Goal: Task Accomplishment & Management: Use online tool/utility

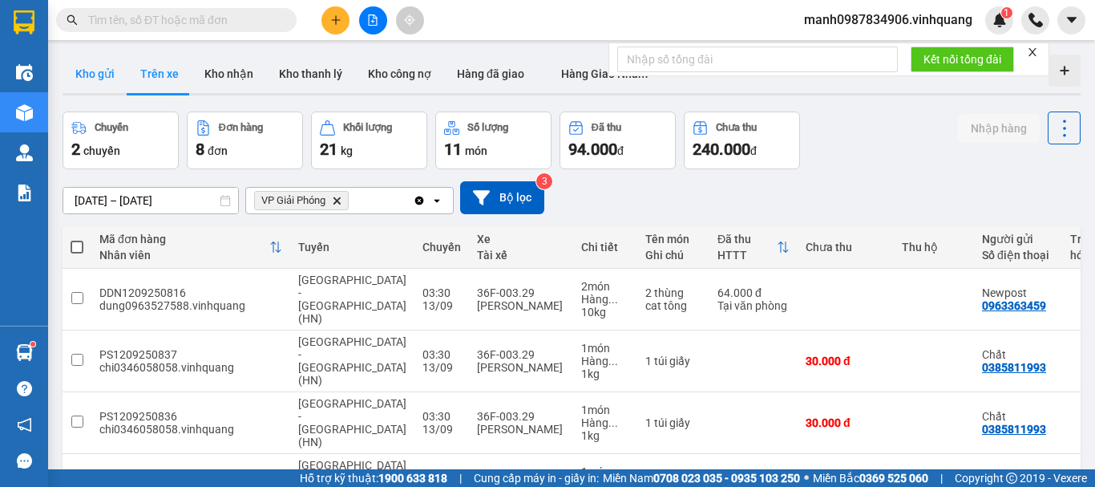
click at [95, 66] on button "Kho gửi" at bounding box center [95, 74] width 65 height 38
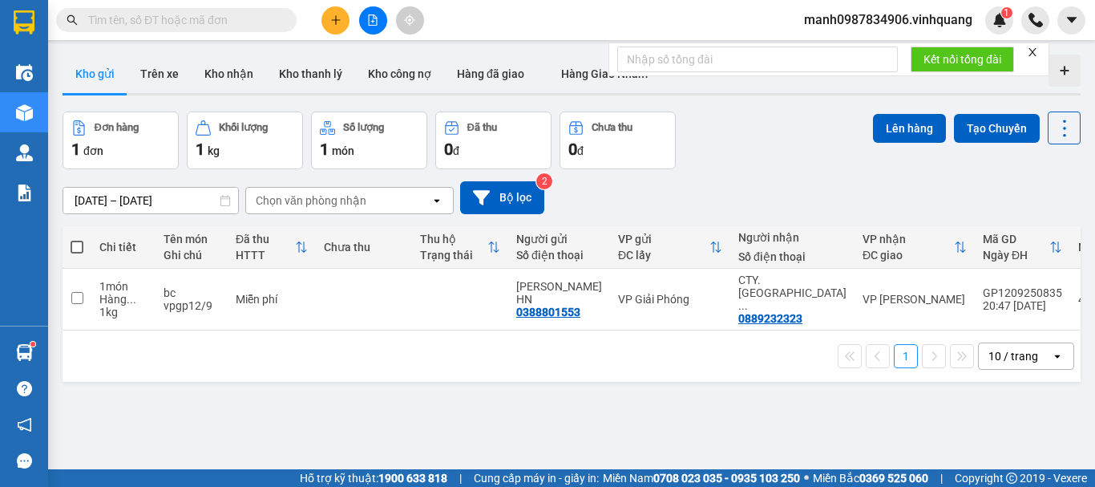
click at [147, 27] on input "text" at bounding box center [182, 20] width 189 height 18
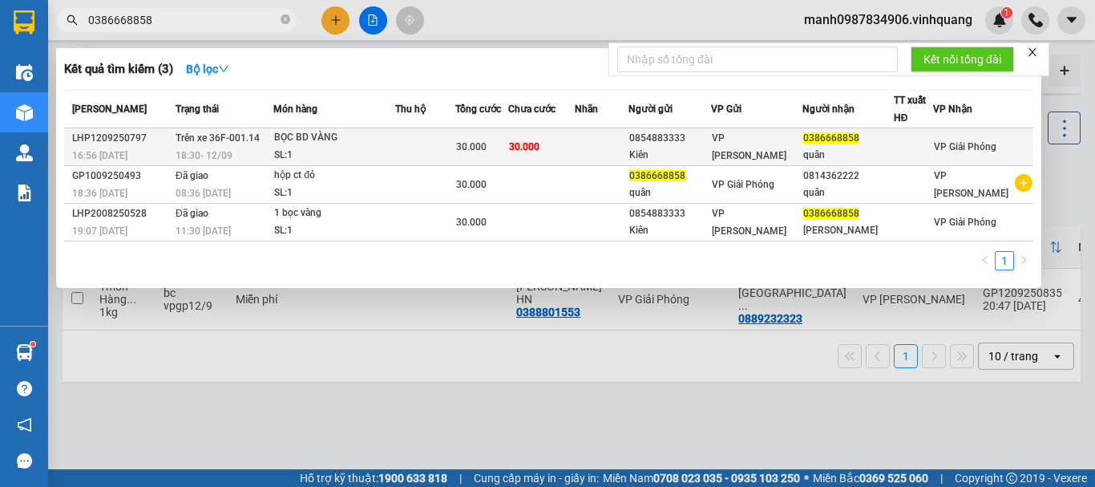
type input "0386668858"
click at [223, 135] on span "Trên xe 36F-001.14" at bounding box center [218, 137] width 84 height 11
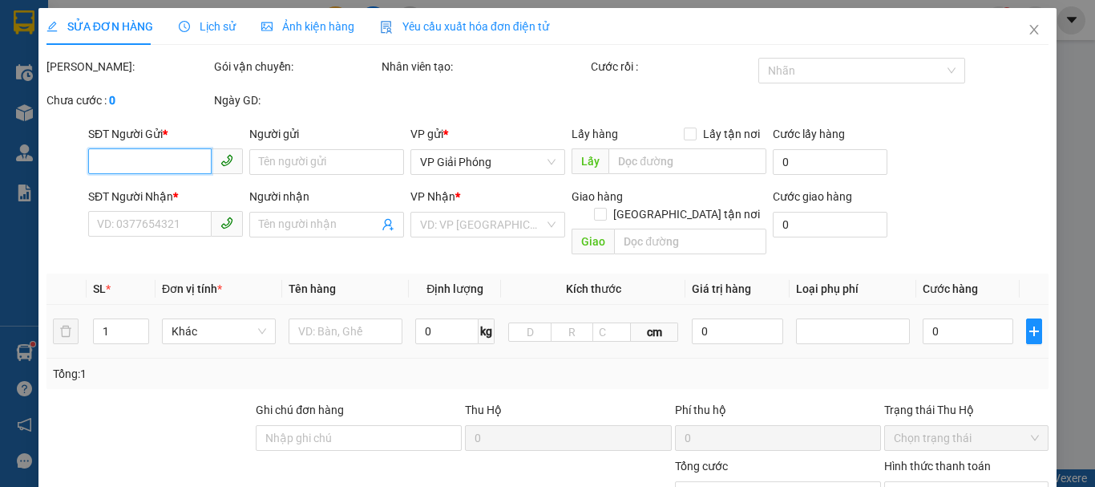
type input "0854883333"
type input "Kiên"
type input "0386668858"
type input "quân"
type input "30.000"
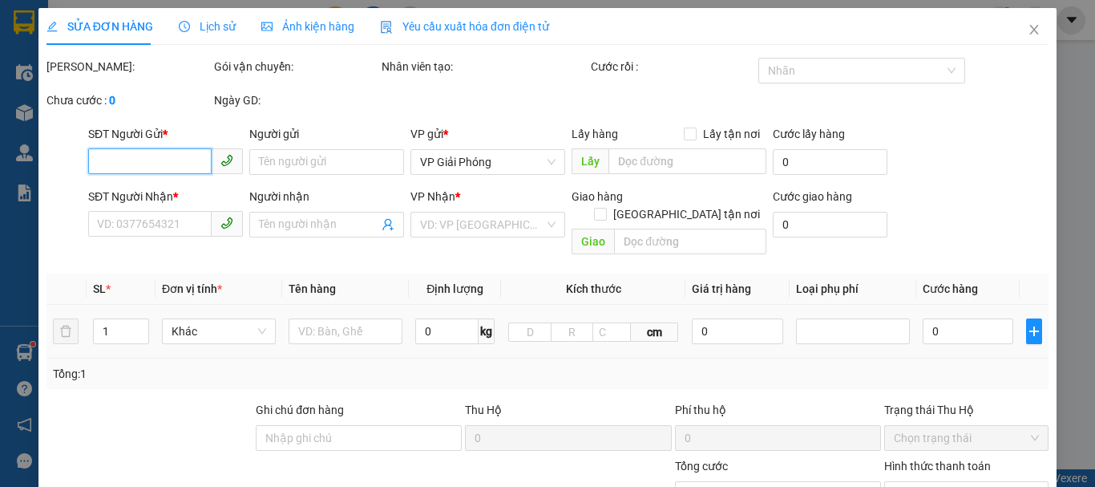
type input "30.000"
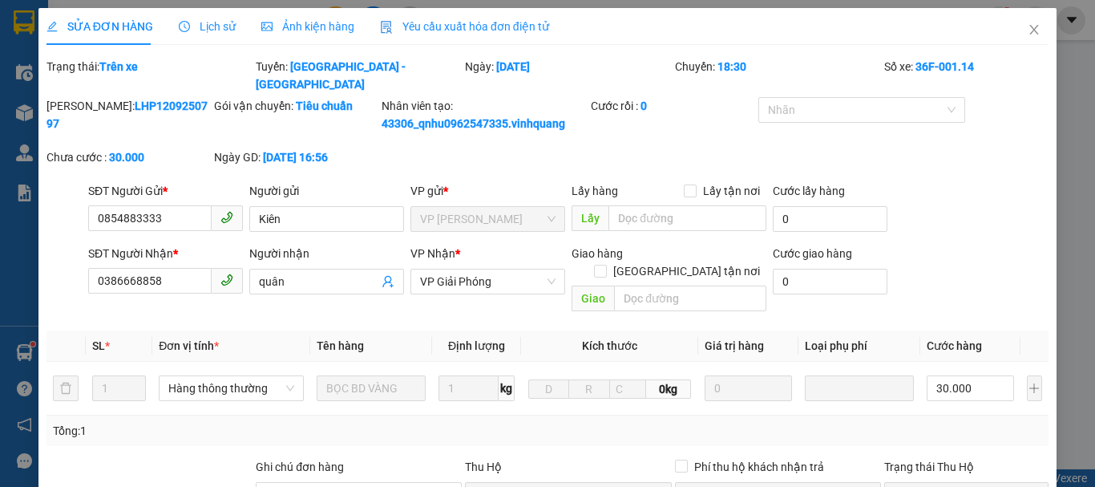
click at [219, 27] on span "Lịch sử" at bounding box center [207, 26] width 57 height 13
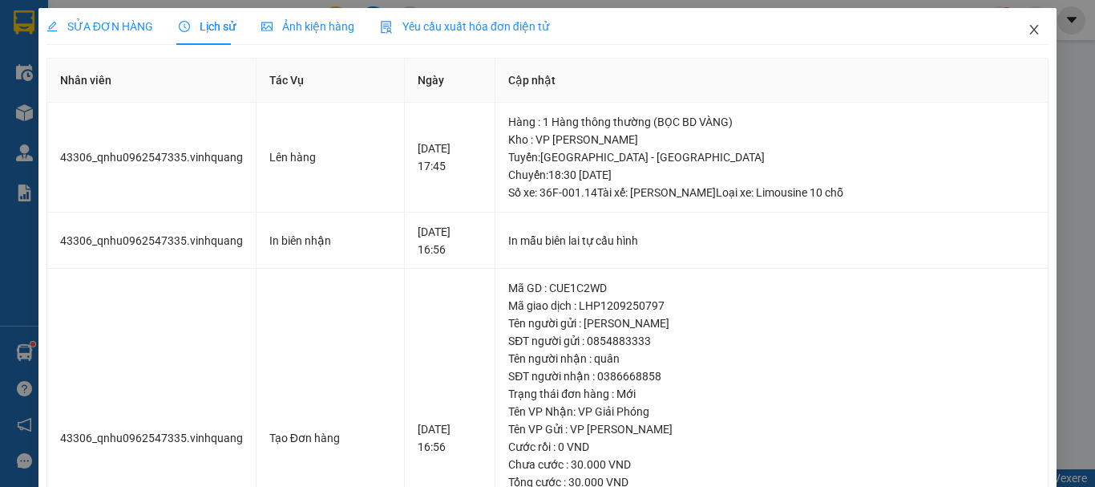
click at [1030, 34] on icon "close" at bounding box center [1034, 30] width 9 height 10
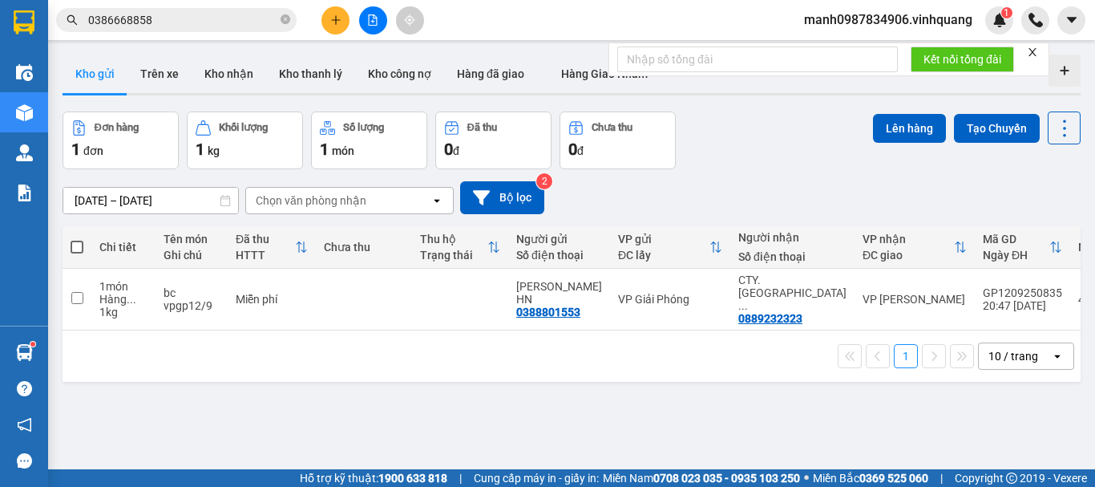
click at [175, 21] on input "0386668858" at bounding box center [182, 20] width 189 height 18
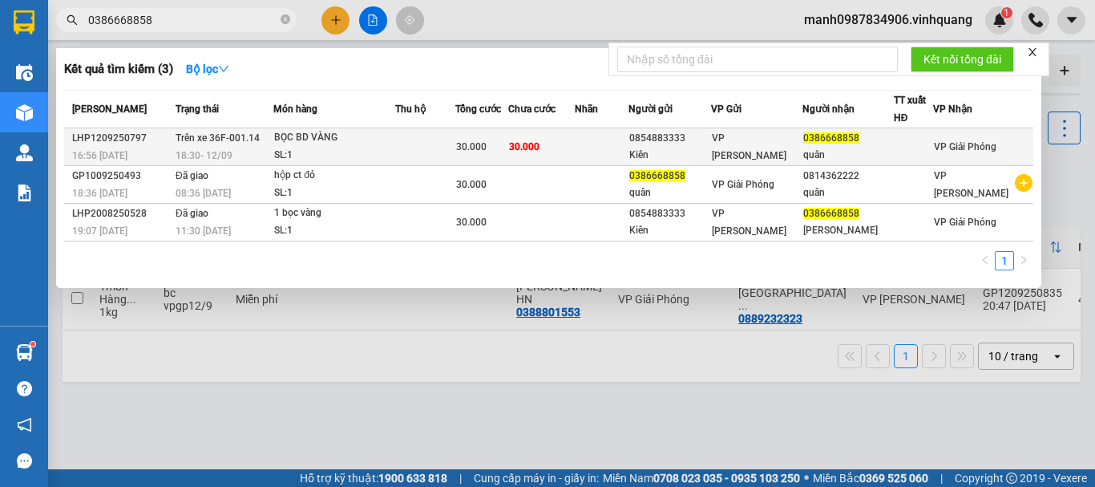
click at [201, 136] on span "Trên xe 36F-001.14" at bounding box center [218, 137] width 84 height 11
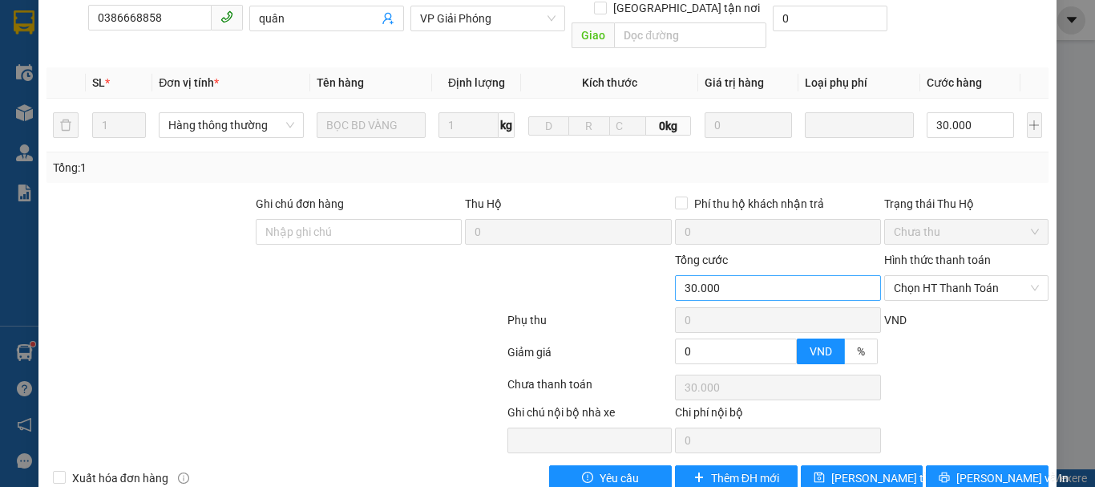
scroll to position [103, 0]
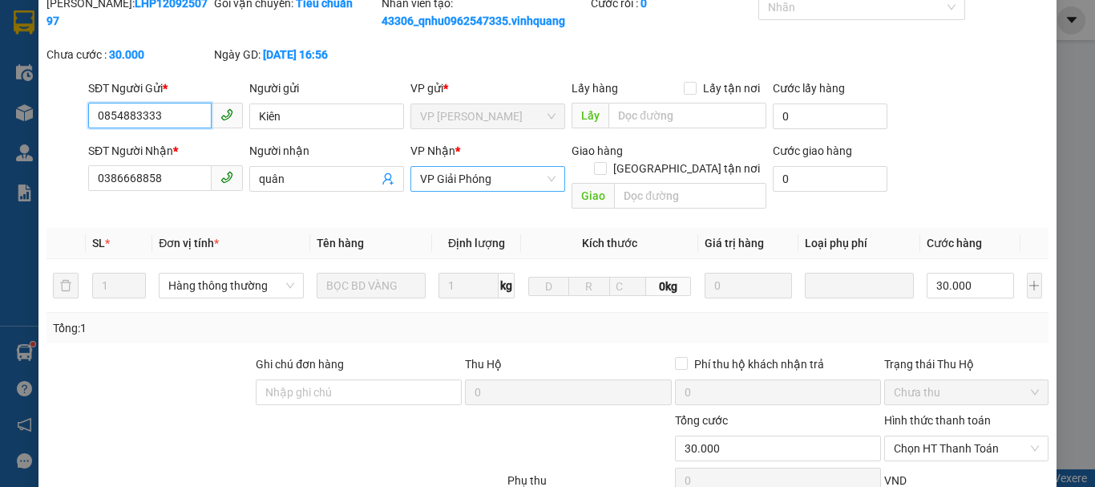
click at [492, 167] on span "VP Giải Phóng" at bounding box center [488, 179] width 136 height 24
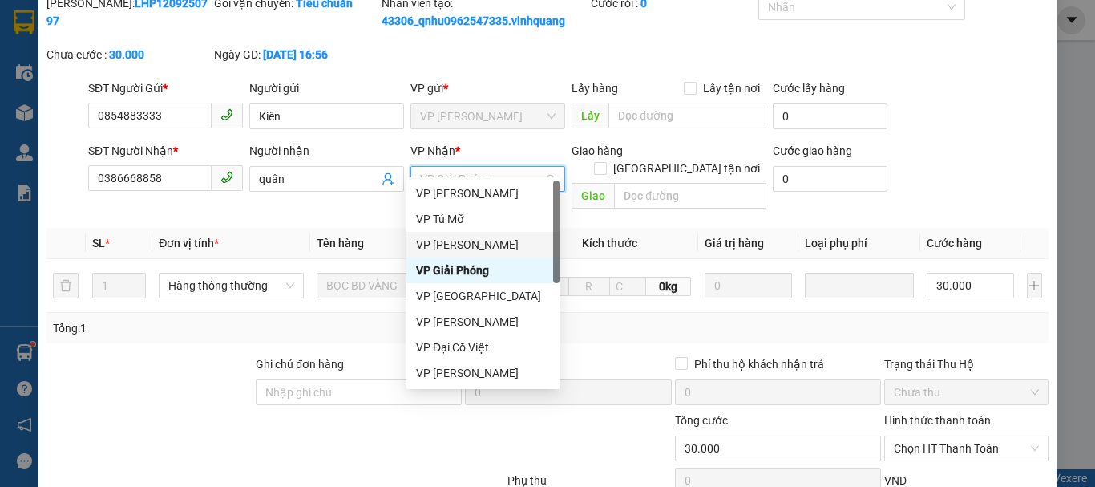
click at [469, 240] on div "VP [PERSON_NAME]" at bounding box center [483, 245] width 134 height 18
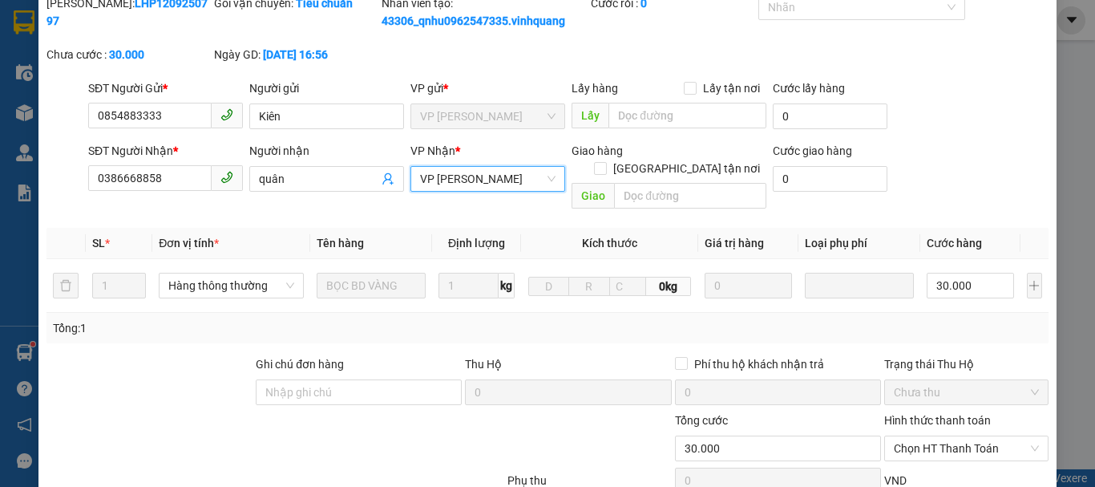
scroll to position [263, 0]
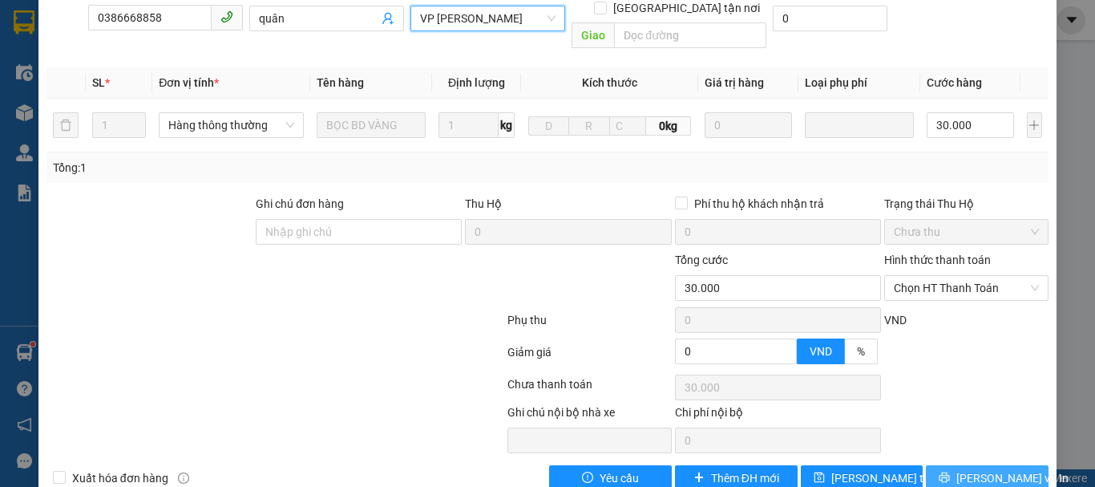
click at [978, 469] on span "[PERSON_NAME] và In" at bounding box center [1013, 478] width 112 height 18
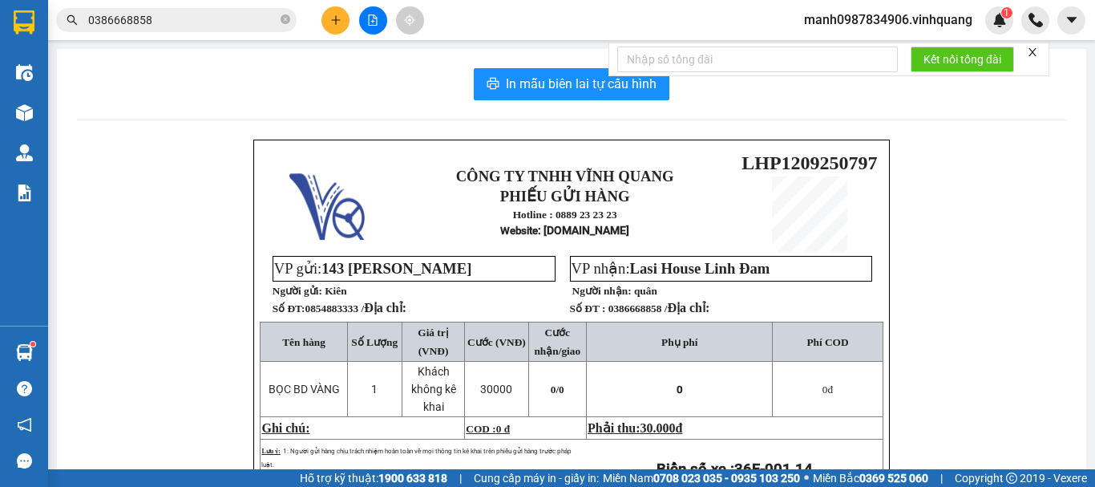
scroll to position [233, 0]
